Goal: Information Seeking & Learning: Learn about a topic

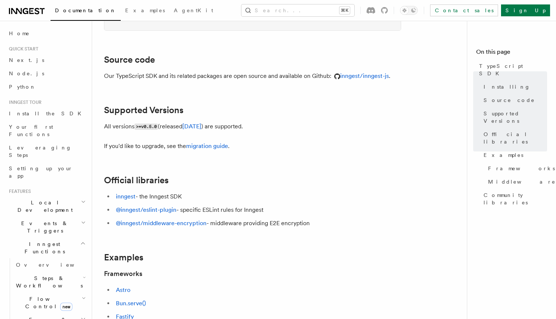
scroll to position [98, 0]
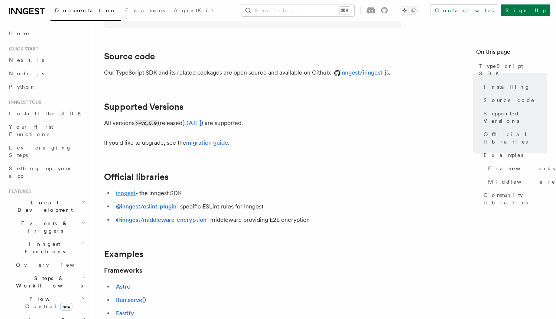
click at [130, 194] on link "inngest" at bounding box center [126, 193] width 20 height 7
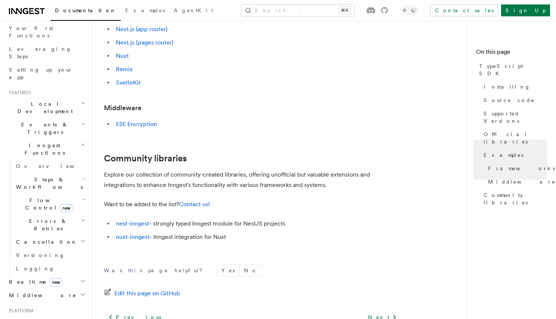
scroll to position [494, 0]
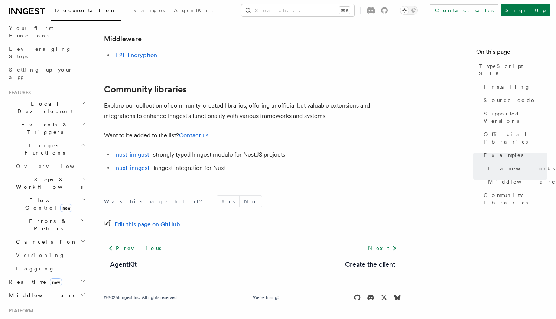
click at [80, 279] on icon "button" at bounding box center [83, 282] width 6 height 6
click at [48, 305] on span "React hooks / Next.js" at bounding box center [51, 312] width 71 height 15
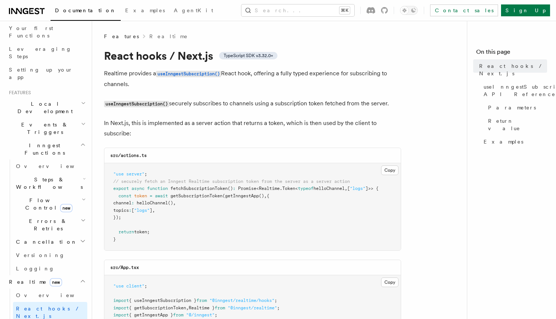
click at [74, 276] on h2 "Realtime new" at bounding box center [46, 282] width 81 height 13
click at [73, 289] on h2 "Middleware" at bounding box center [46, 295] width 81 height 13
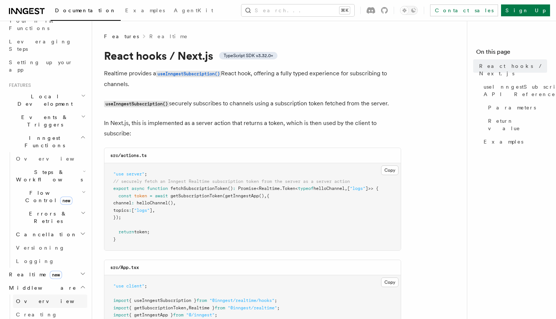
scroll to position [108, 0]
click at [59, 310] on span "Creating middleware" at bounding box center [47, 316] width 63 height 13
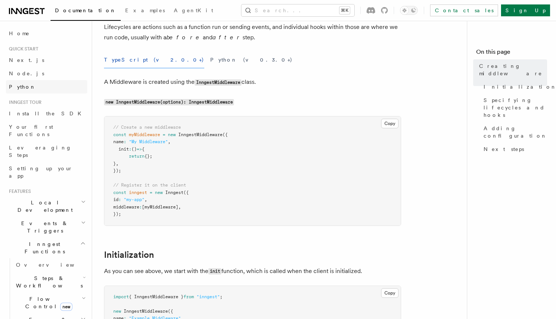
scroll to position [54, 0]
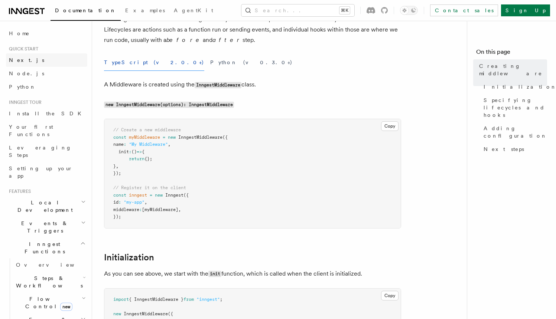
click at [34, 62] on link "Next.js" at bounding box center [46, 59] width 81 height 13
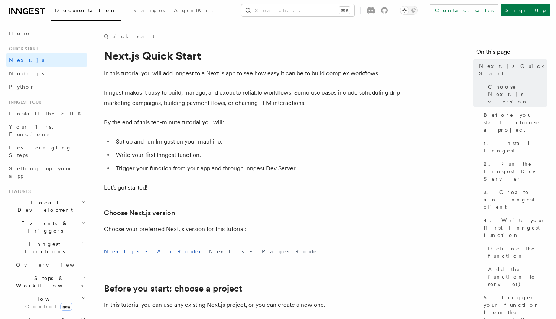
click at [196, 104] on p "Inngest makes it easy to build, manage, and execute reliable workflows. Some us…" at bounding box center [252, 98] width 297 height 21
click at [198, 104] on p "Inngest makes it easy to build, manage, and execute reliable workflows. Some us…" at bounding box center [252, 98] width 297 height 21
click at [197, 104] on p "Inngest makes it easy to build, manage, and execute reliable workflows. Some us…" at bounding box center [252, 98] width 297 height 21
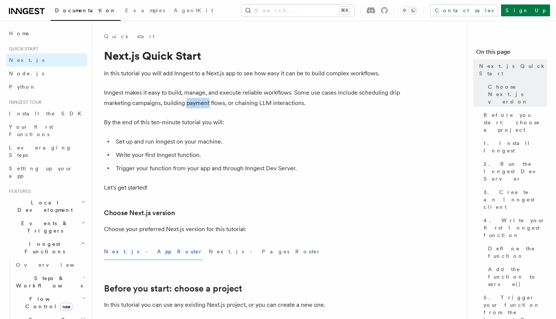
click at [197, 104] on p "Inngest makes it easy to build, manage, and execute reliable workflows. Some us…" at bounding box center [252, 98] width 297 height 21
click at [196, 103] on p "Inngest makes it easy to build, manage, and execute reliable workflows. Some us…" at bounding box center [252, 98] width 297 height 21
click at [249, 57] on h1 "Next.js Quick Start" at bounding box center [252, 55] width 297 height 13
click at [271, 55] on h1 "Next.js Quick Start" at bounding box center [252, 55] width 297 height 13
click at [263, 57] on h1 "Next.js Quick Start" at bounding box center [252, 55] width 297 height 13
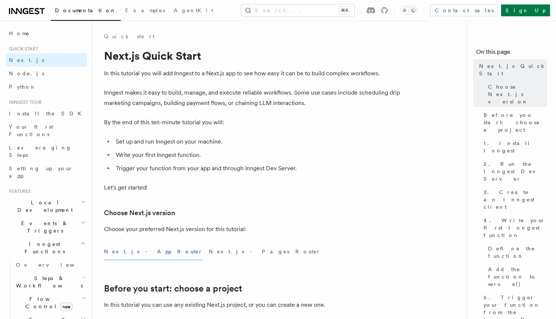
click at [258, 57] on h1 "Next.js Quick Start" at bounding box center [252, 55] width 297 height 13
click at [260, 57] on h1 "Next.js Quick Start" at bounding box center [252, 55] width 297 height 13
click at [259, 57] on h1 "Next.js Quick Start" at bounding box center [252, 55] width 297 height 13
click at [258, 53] on h1 "Next.js Quick Start" at bounding box center [252, 55] width 297 height 13
click at [258, 55] on h1 "Next.js Quick Start" at bounding box center [252, 55] width 297 height 13
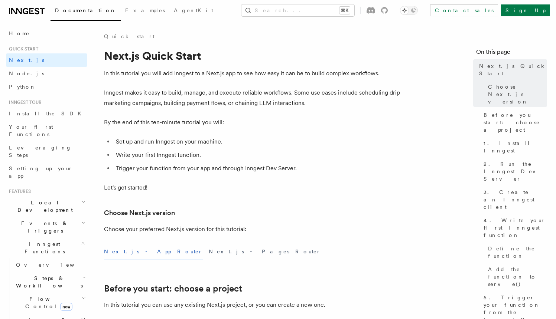
click at [257, 56] on h1 "Next.js Quick Start" at bounding box center [252, 55] width 297 height 13
click at [203, 210] on h3 "Choose Next.js version" at bounding box center [252, 213] width 297 height 10
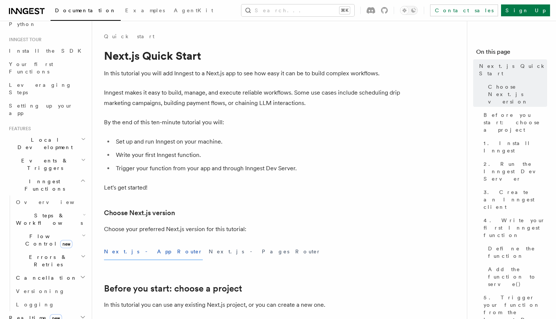
scroll to position [64, 0]
click at [81, 156] on icon "button" at bounding box center [83, 159] width 5 height 6
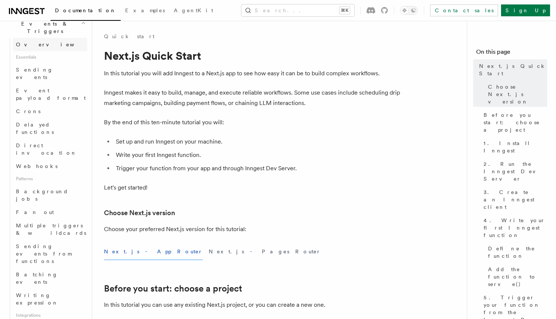
scroll to position [210, 0]
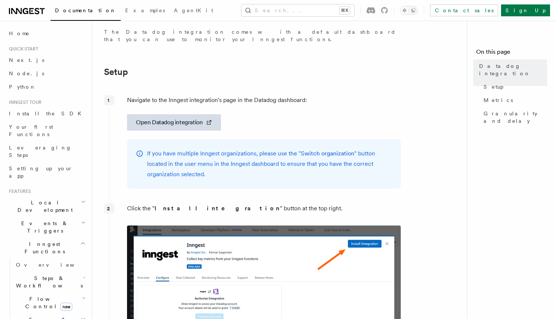
scroll to position [246, 0]
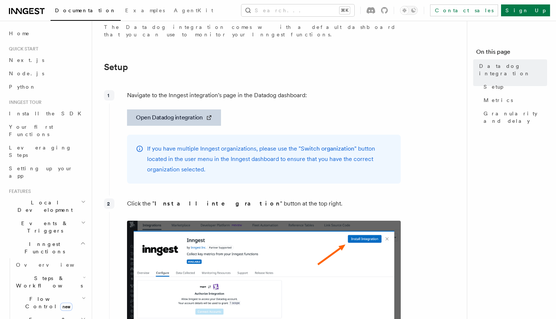
click at [192, 118] on link "Open Datadog integration" at bounding box center [174, 118] width 94 height 16
